Goal: Navigation & Orientation: Find specific page/section

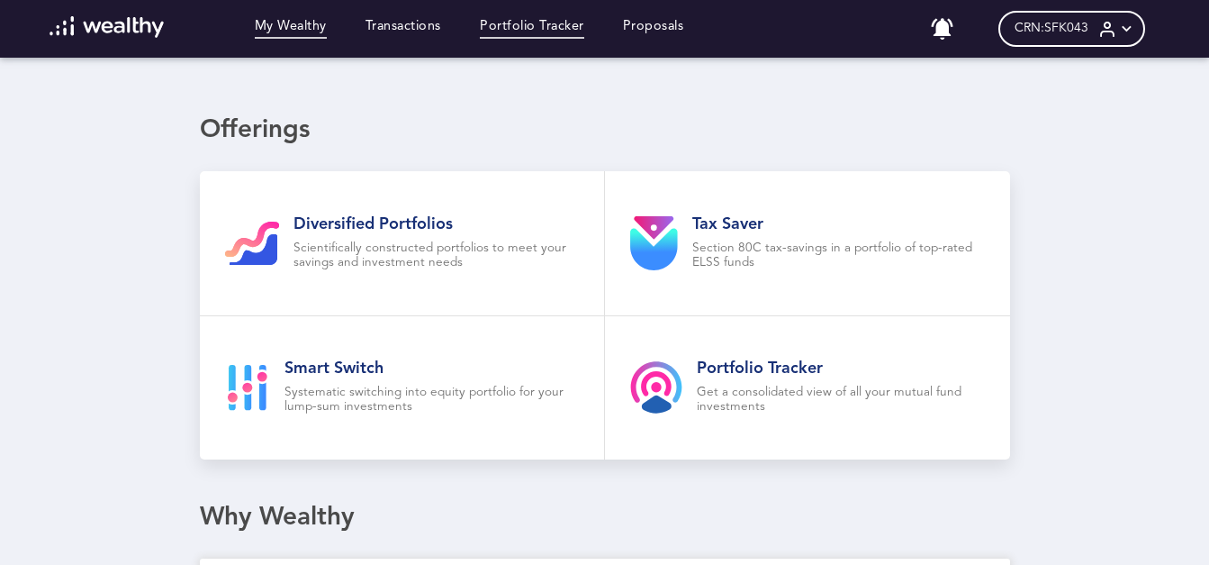
click at [557, 26] on link "Portfolio Tracker" at bounding box center [532, 29] width 104 height 20
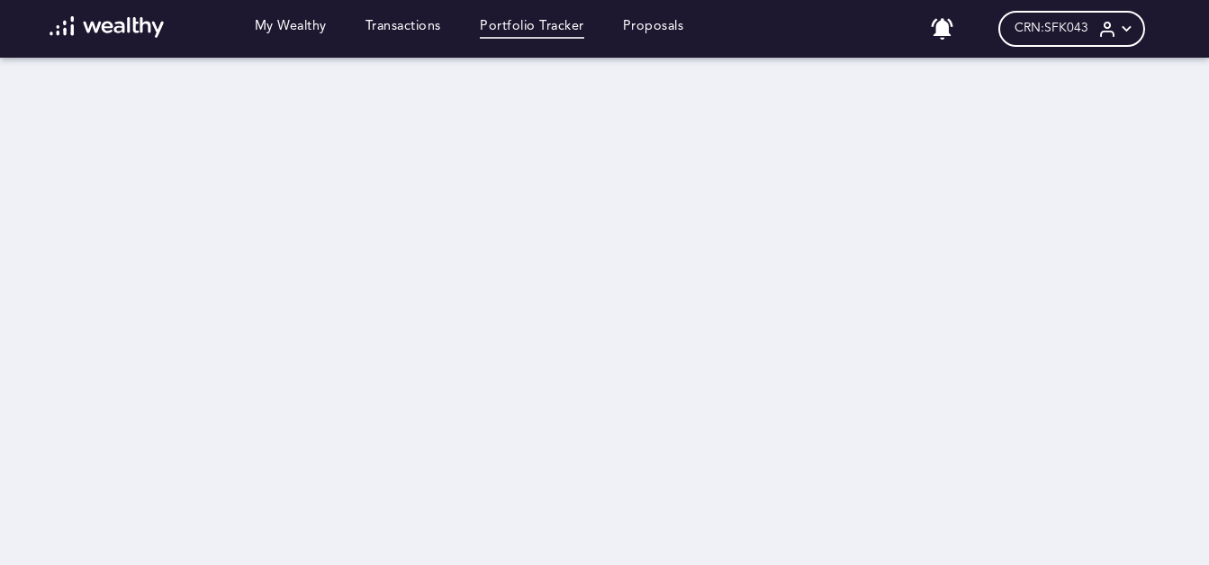
click at [1136, 27] on icon at bounding box center [1126, 29] width 19 height 19
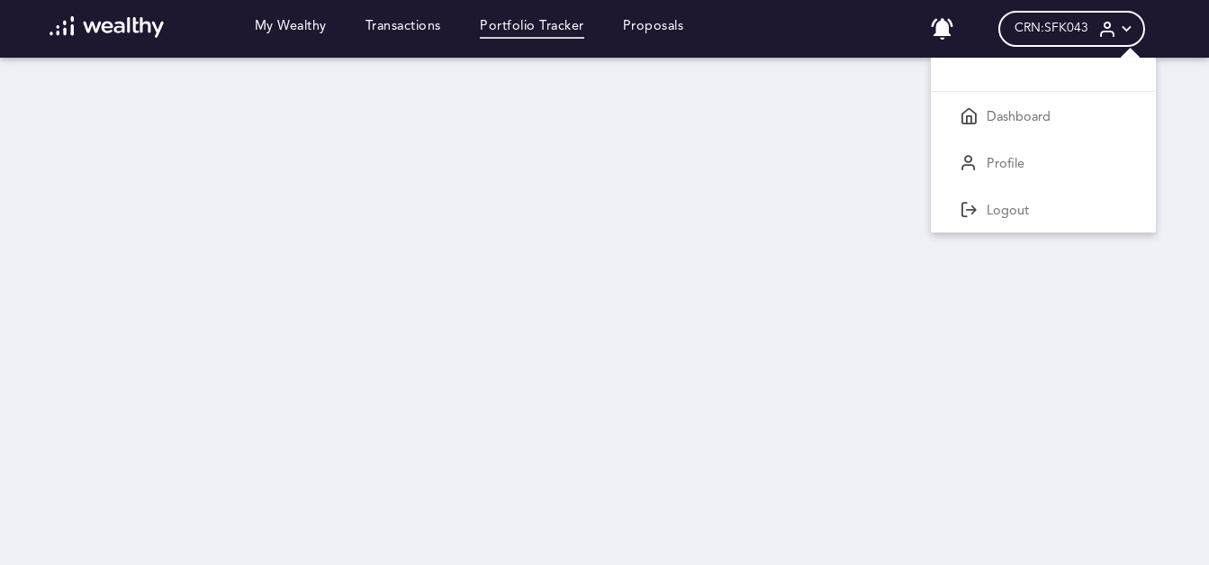
click at [727, 206] on div at bounding box center [604, 282] width 1209 height 565
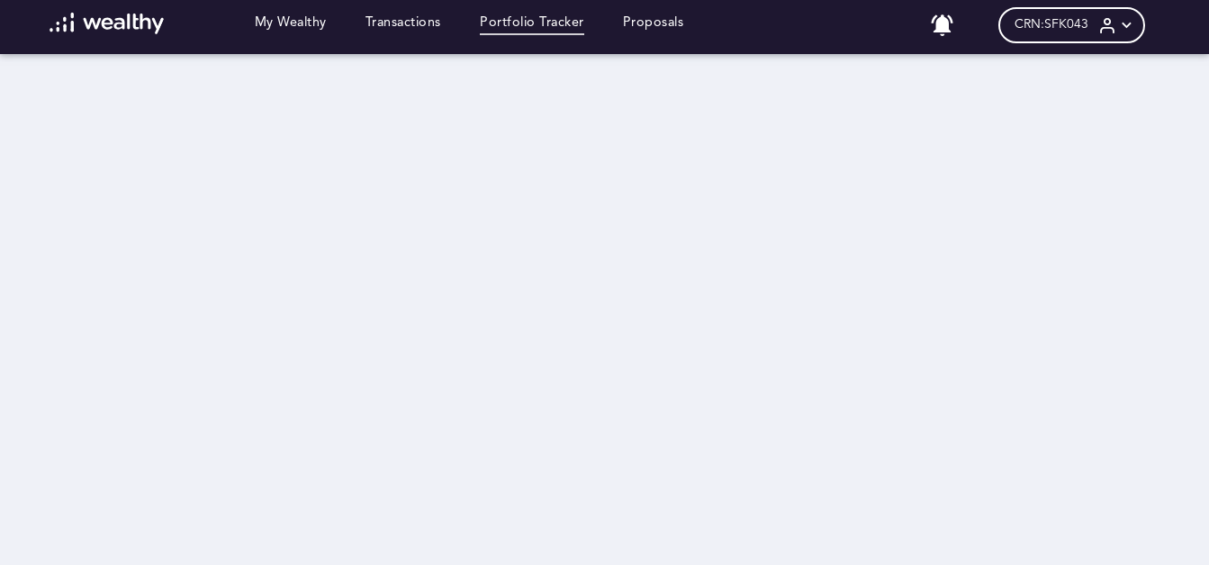
scroll to position [17, 0]
click at [131, 13] on img at bounding box center [107, 24] width 114 height 22
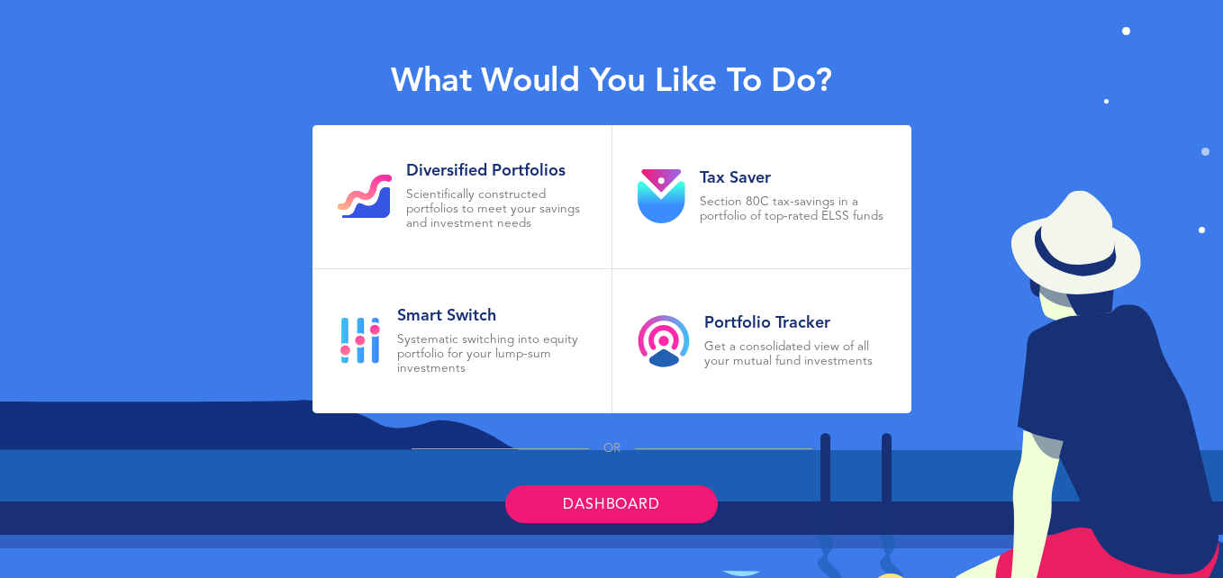
click at [637, 505] on link "Dashboard" at bounding box center [611, 504] width 212 height 38
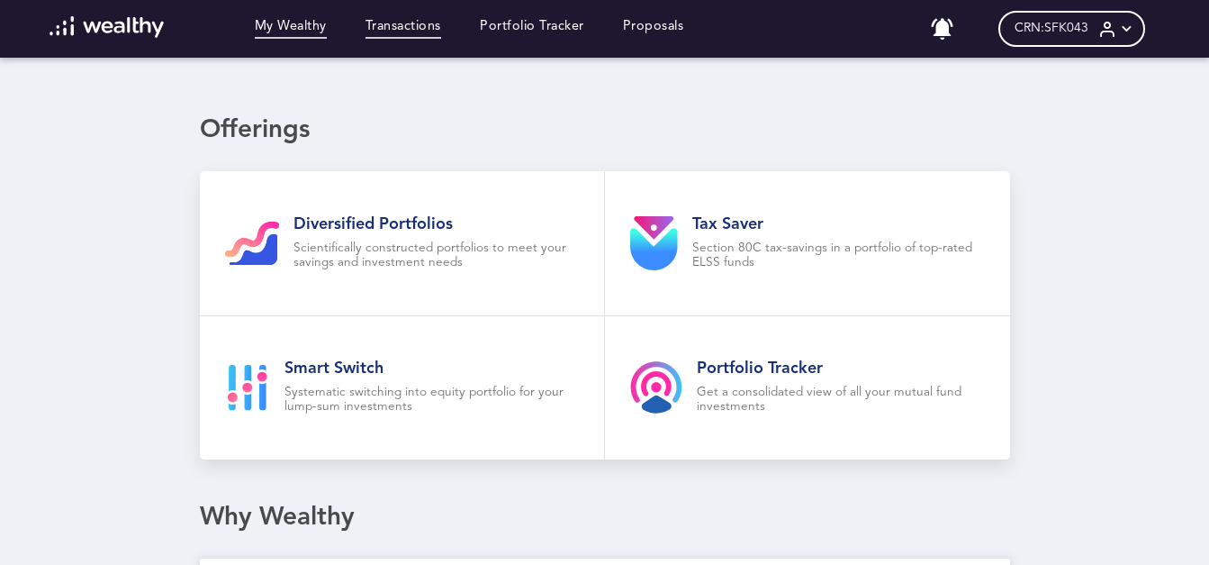
click at [399, 35] on link "Transactions" at bounding box center [404, 29] width 76 height 20
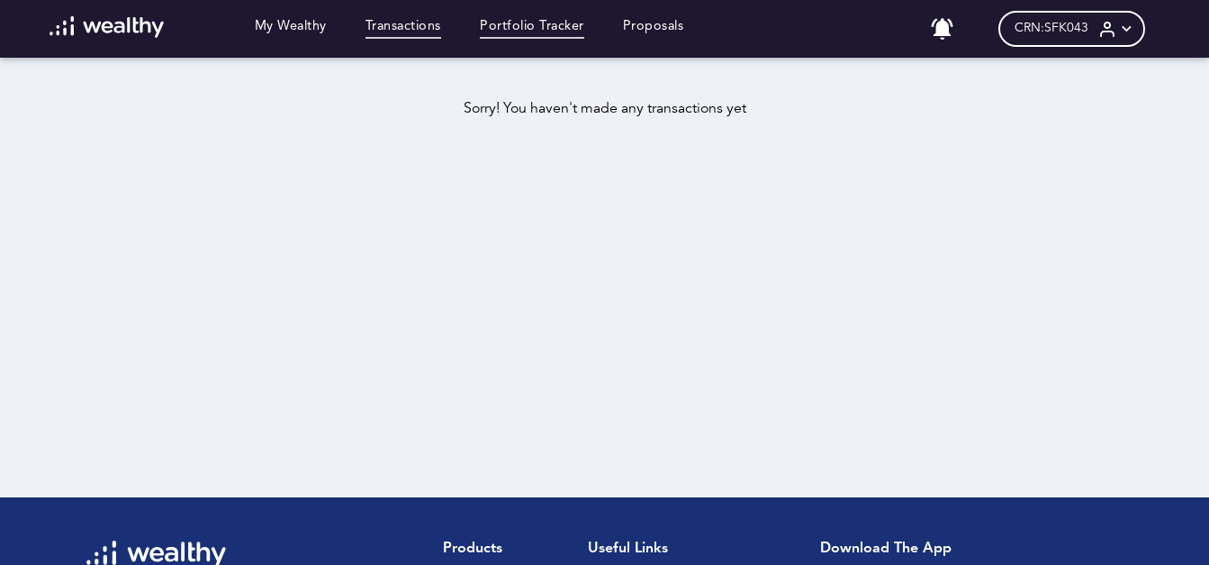
click at [502, 37] on link "Portfolio Tracker" at bounding box center [532, 29] width 104 height 20
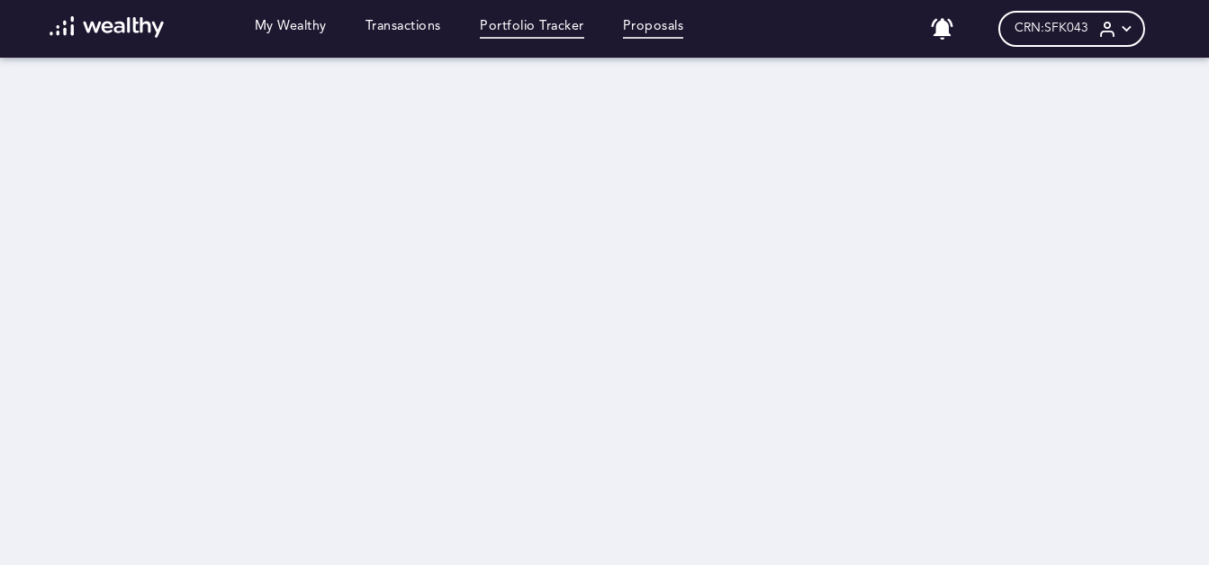
click at [673, 23] on link "Proposals" at bounding box center [653, 29] width 61 height 20
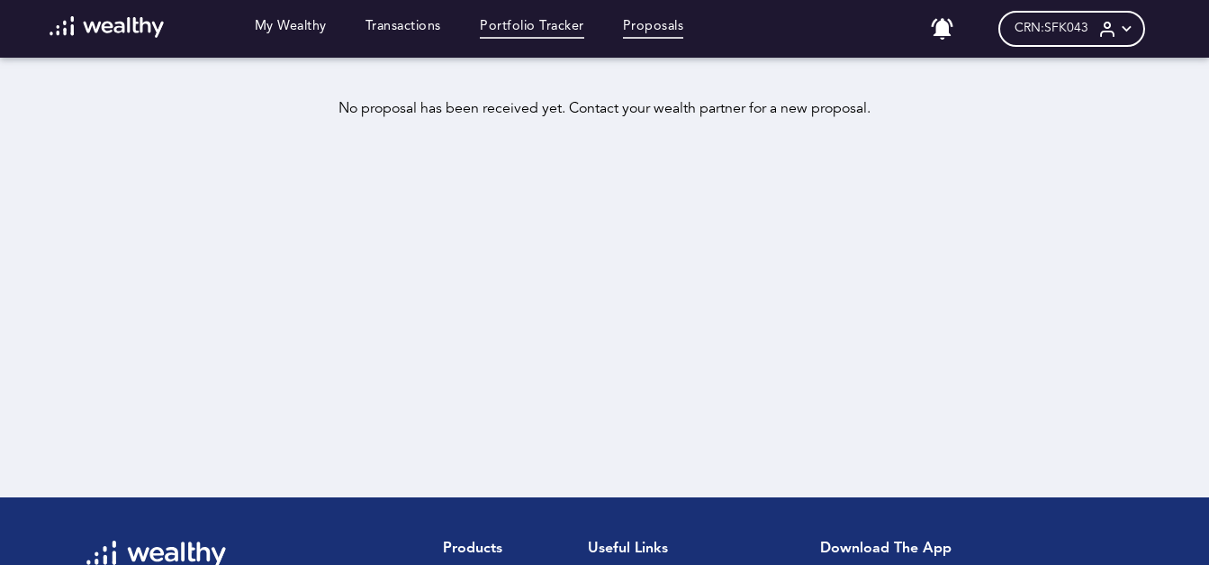
click at [537, 24] on link "Portfolio Tracker" at bounding box center [532, 29] width 104 height 20
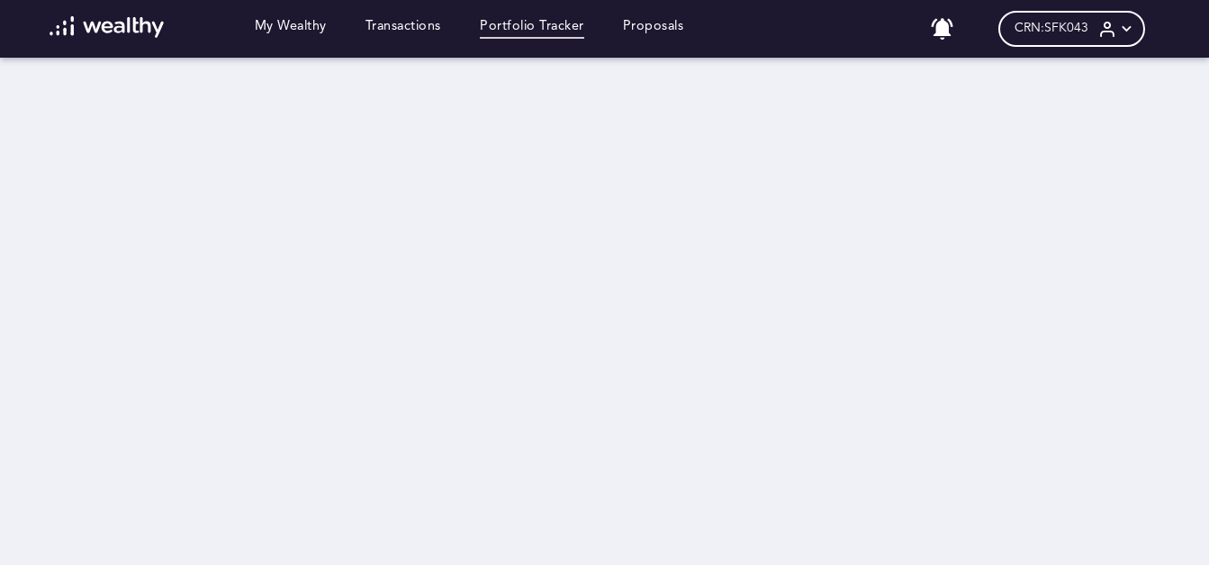
click at [1089, 26] on span "CRN: SFK043" at bounding box center [1052, 28] width 74 height 15
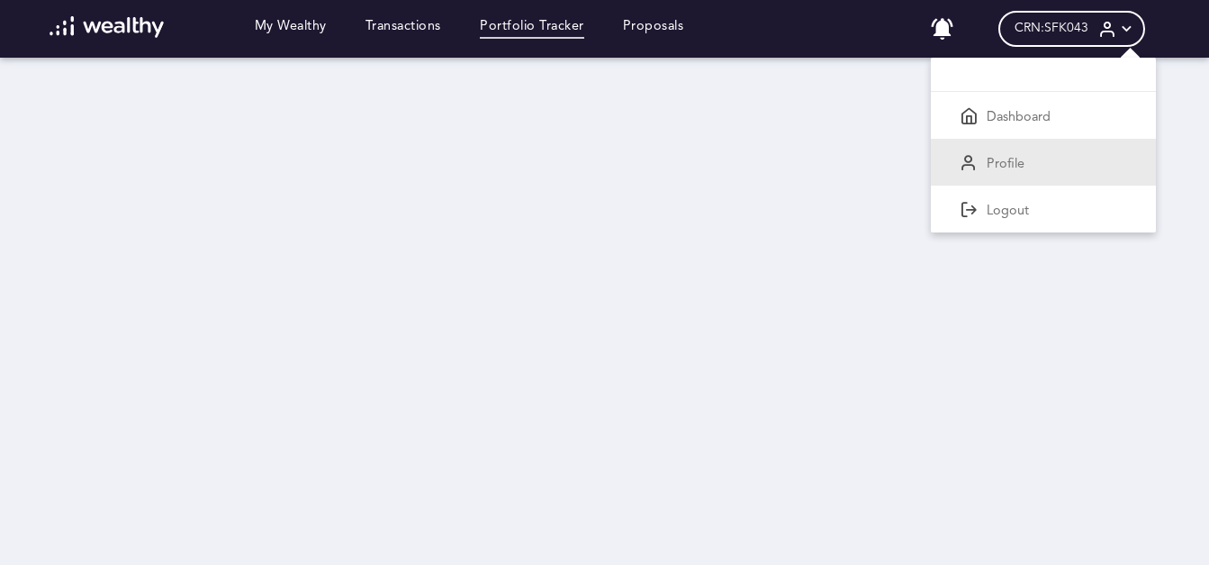
click at [1015, 167] on p "Profile" at bounding box center [1006, 165] width 38 height 16
